Goal: Information Seeking & Learning: Learn about a topic

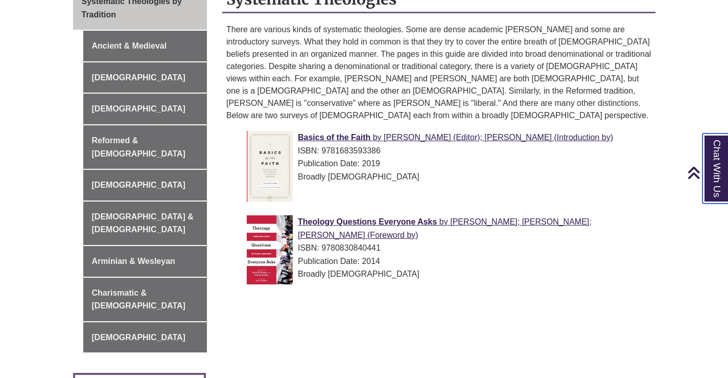
scroll to position [329, 0]
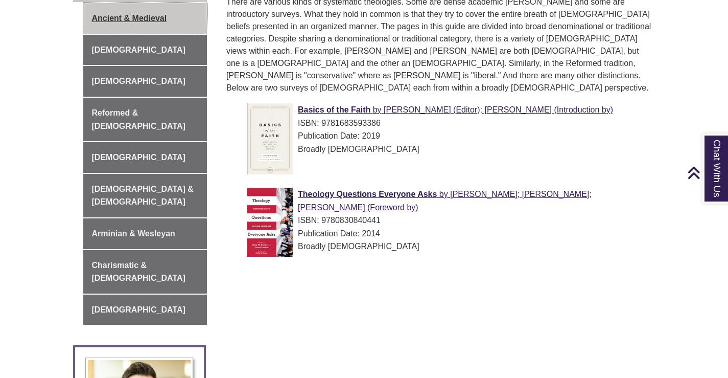
click at [132, 19] on link "Ancient & Medieval" at bounding box center [145, 18] width 124 height 31
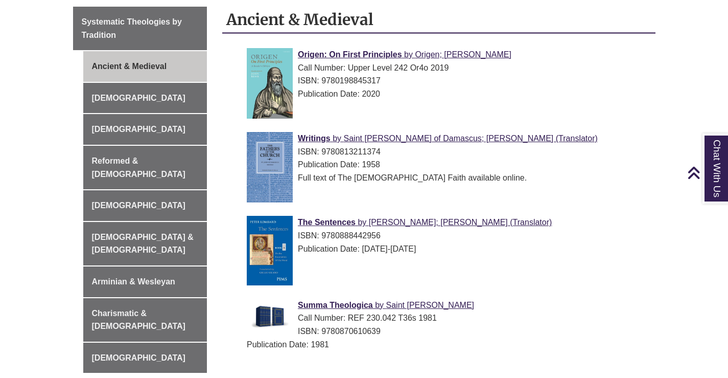
scroll to position [256, 0]
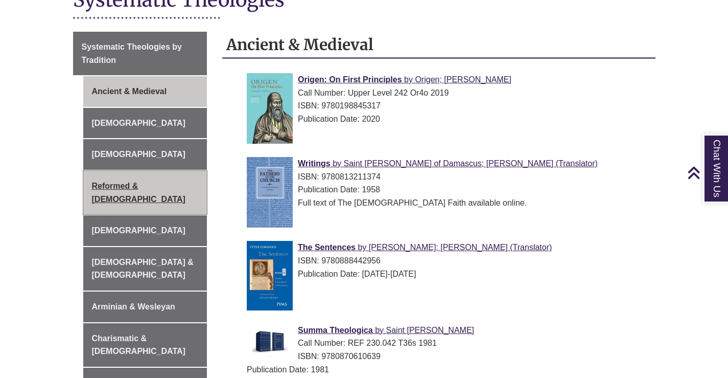
click at [162, 187] on link "Reformed & [DEMOGRAPHIC_DATA]" at bounding box center [145, 192] width 124 height 43
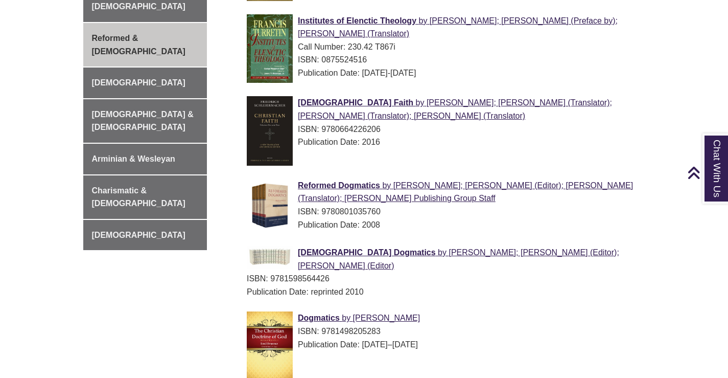
scroll to position [409, 0]
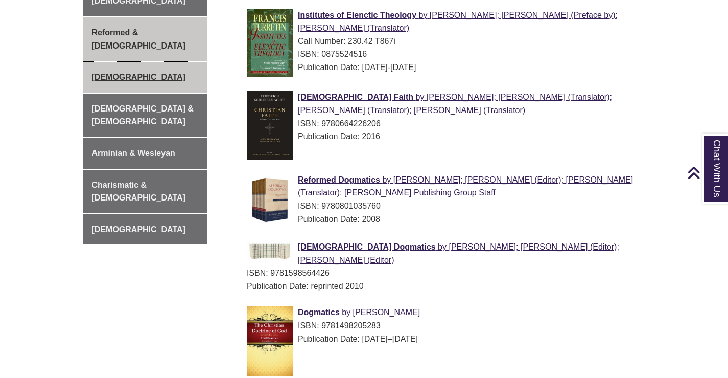
click at [106, 66] on link "[DEMOGRAPHIC_DATA]" at bounding box center [145, 77] width 124 height 31
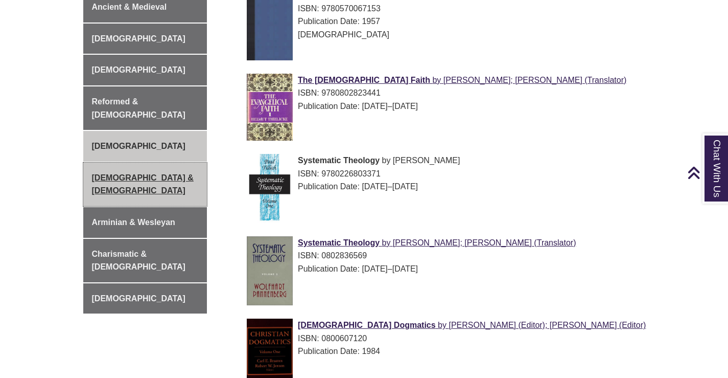
scroll to position [358, 0]
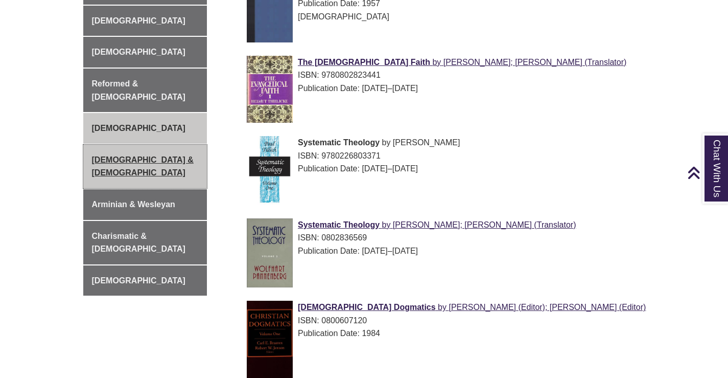
click at [147, 145] on link "[DEMOGRAPHIC_DATA] & [DEMOGRAPHIC_DATA]" at bounding box center [145, 166] width 124 height 43
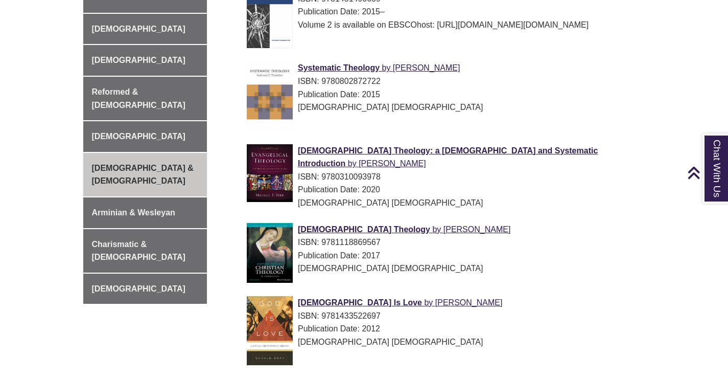
scroll to position [358, 0]
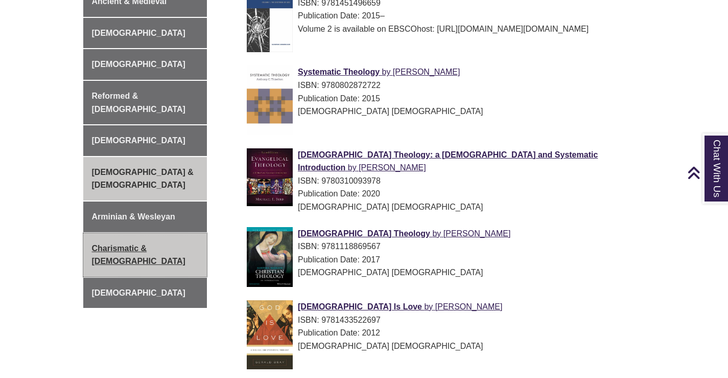
click at [148, 233] on link "Charismatic & [DEMOGRAPHIC_DATA]" at bounding box center [145, 254] width 124 height 43
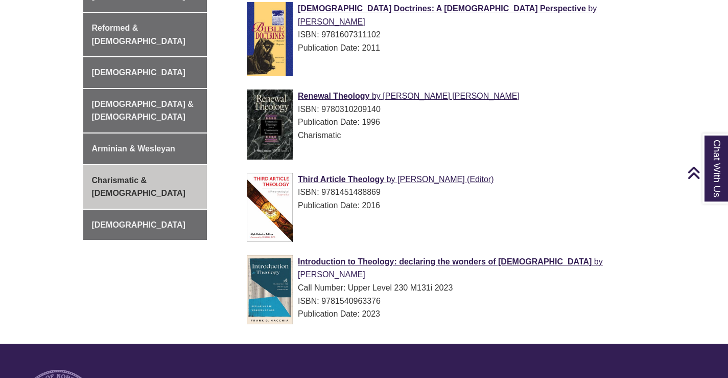
scroll to position [460, 0]
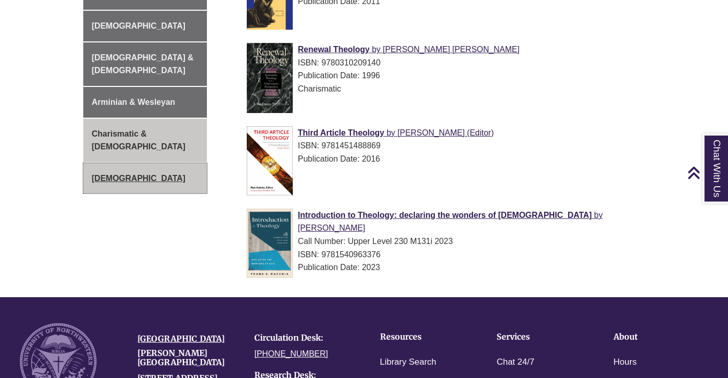
click at [110, 163] on link "[DEMOGRAPHIC_DATA]" at bounding box center [145, 178] width 124 height 31
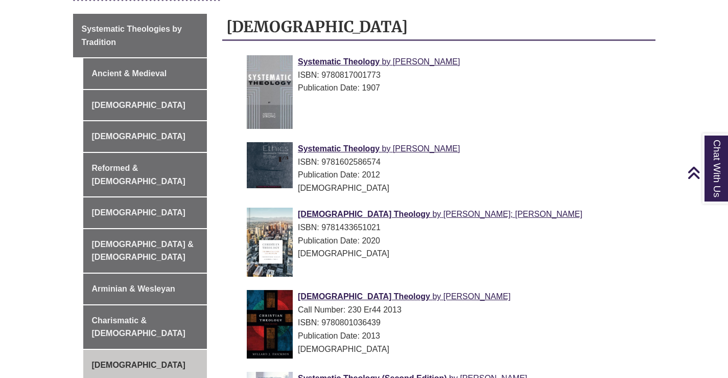
scroll to position [256, 0]
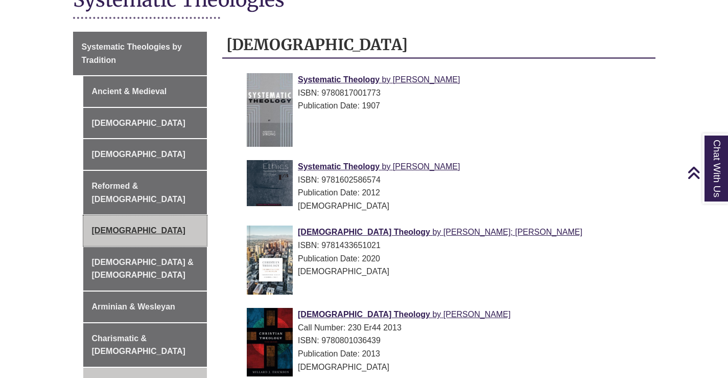
click at [127, 221] on link "[DEMOGRAPHIC_DATA]" at bounding box center [145, 230] width 124 height 31
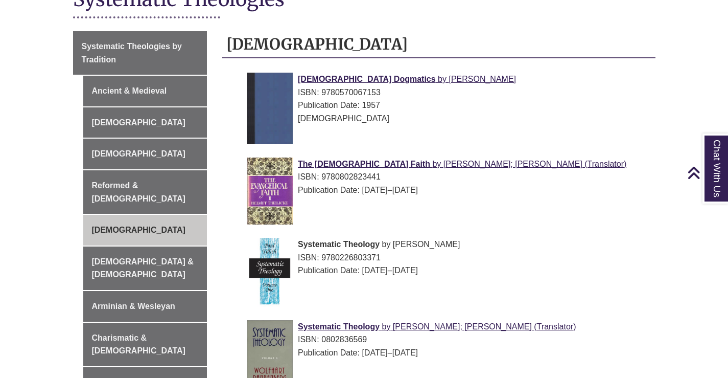
scroll to position [256, 0]
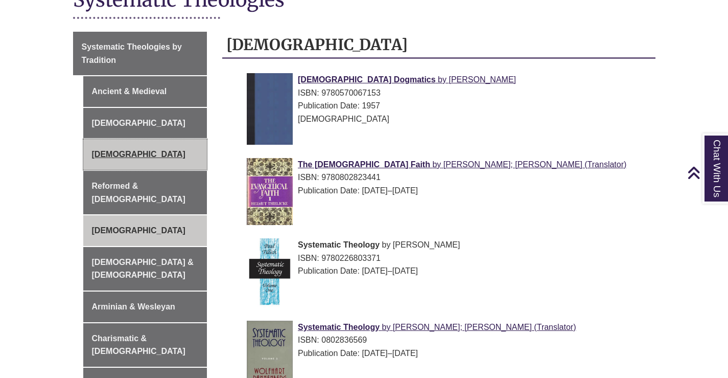
click at [145, 154] on link "[DEMOGRAPHIC_DATA]" at bounding box center [145, 154] width 124 height 31
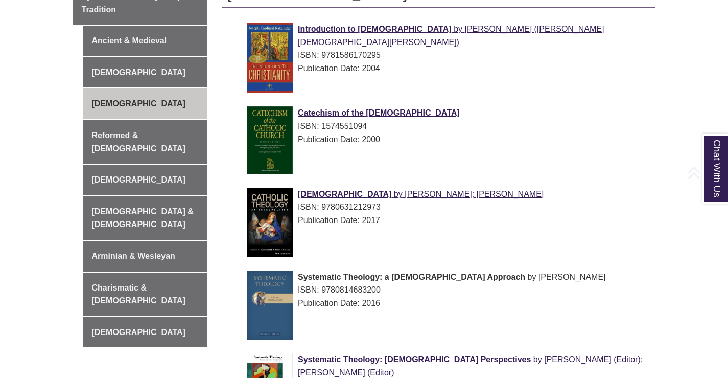
scroll to position [307, 0]
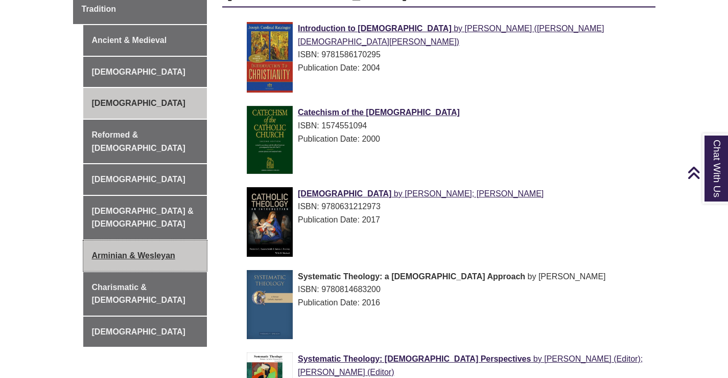
click at [151, 240] on link "Arminian & Wesleyan" at bounding box center [145, 255] width 124 height 31
